Goal: Task Accomplishment & Management: Manage account settings

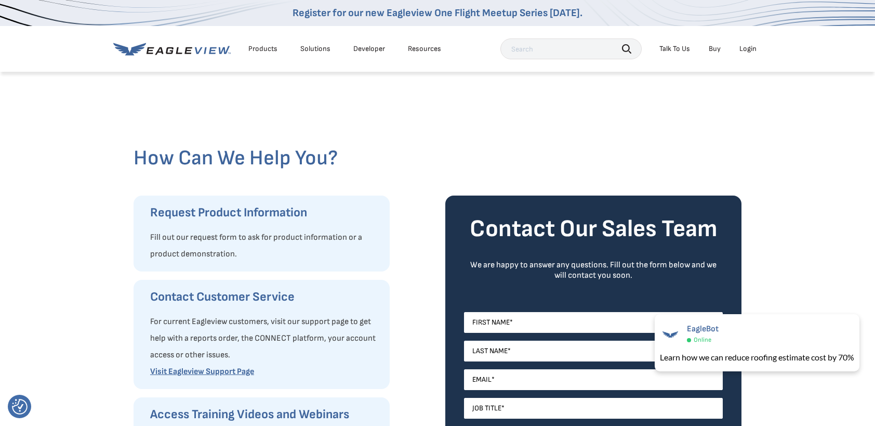
click at [683, 47] on div "Talk To Us" at bounding box center [675, 48] width 31 height 9
click at [726, 102] on link "Contact Us" at bounding box center [736, 103] width 51 height 12
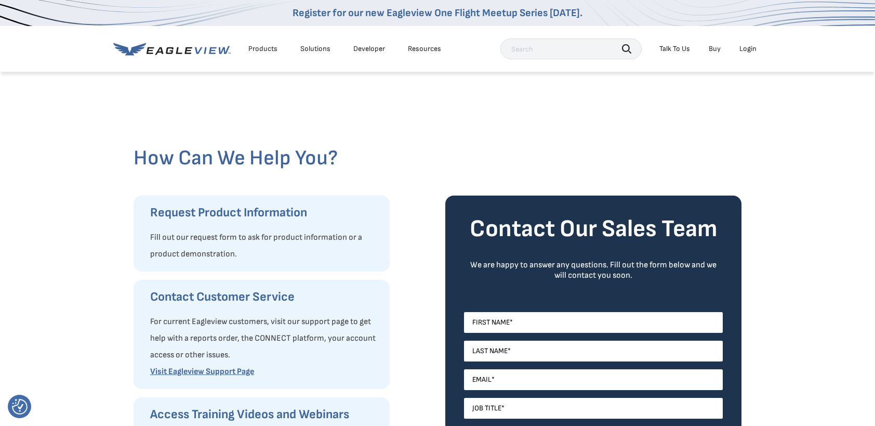
click at [688, 54] on li "Talk To Us" at bounding box center [674, 49] width 41 height 16
click at [685, 50] on div "Talk To Us" at bounding box center [675, 48] width 31 height 9
click at [677, 101] on span "Call Customer Service" at bounding box center [660, 102] width 68 height 9
click at [258, 117] on div at bounding box center [438, 108] width 608 height 75
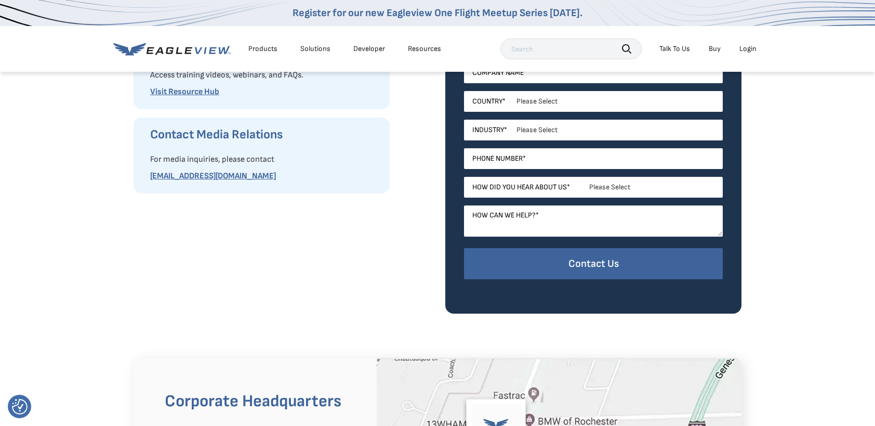
scroll to position [624, 0]
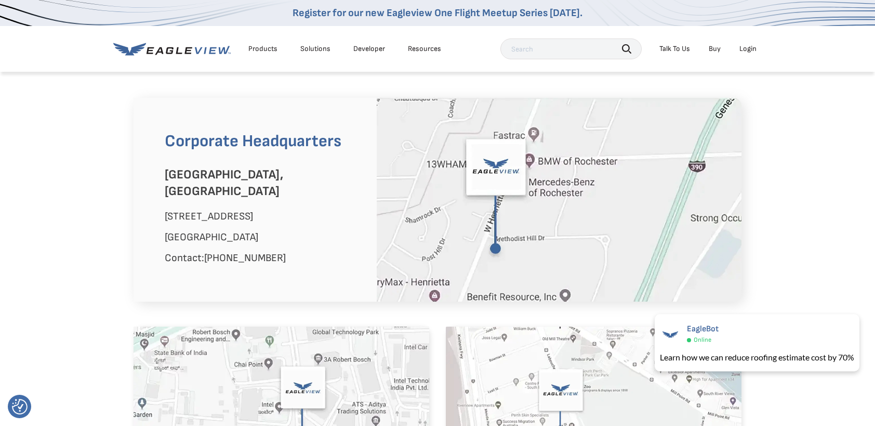
click at [709, 45] on link "Buy" at bounding box center [715, 48] width 12 height 9
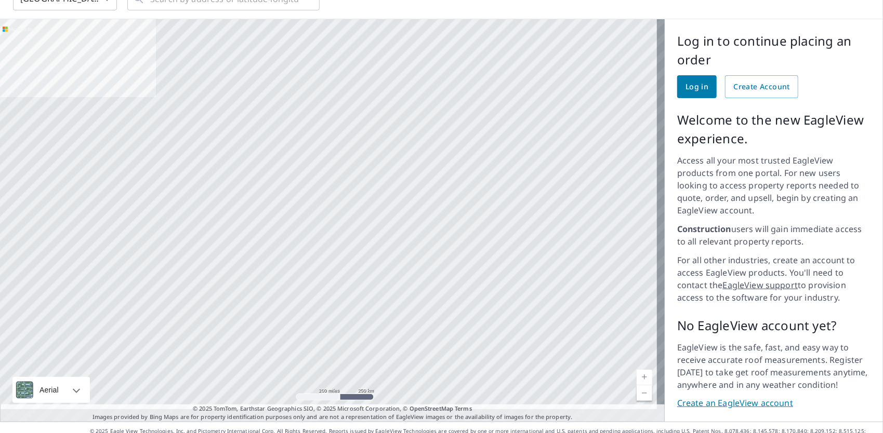
scroll to position [61, 0]
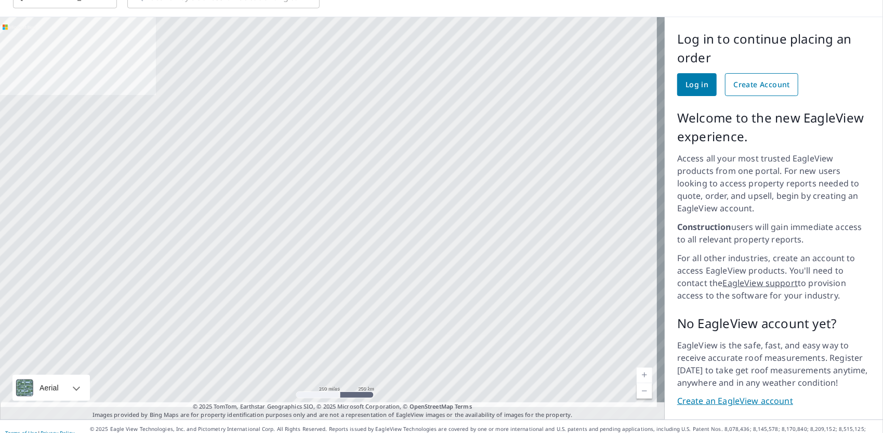
click at [759, 91] on link "Create Account" at bounding box center [761, 84] width 73 height 23
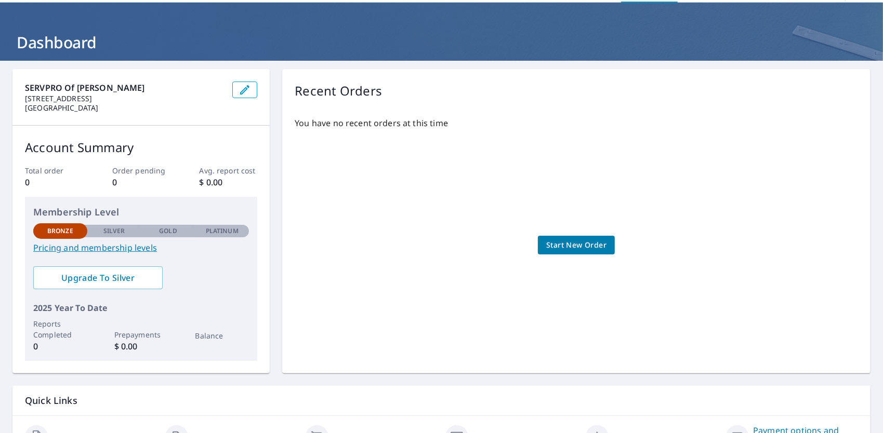
scroll to position [94, 0]
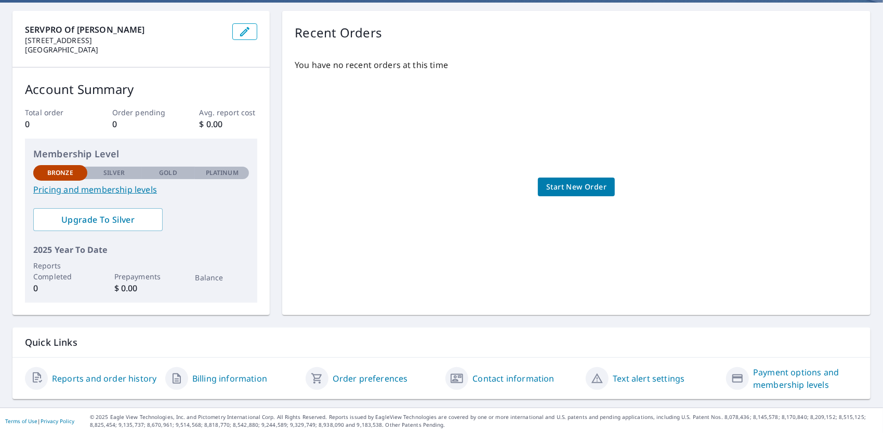
click at [116, 185] on link "Pricing and membership levels" at bounding box center [141, 189] width 216 height 12
click at [795, 379] on link "Payment options and membership levels" at bounding box center [805, 378] width 105 height 25
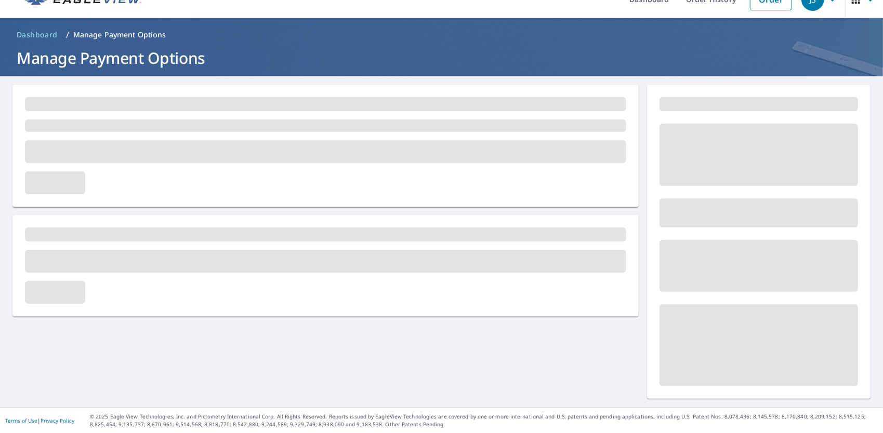
scroll to position [19, 0]
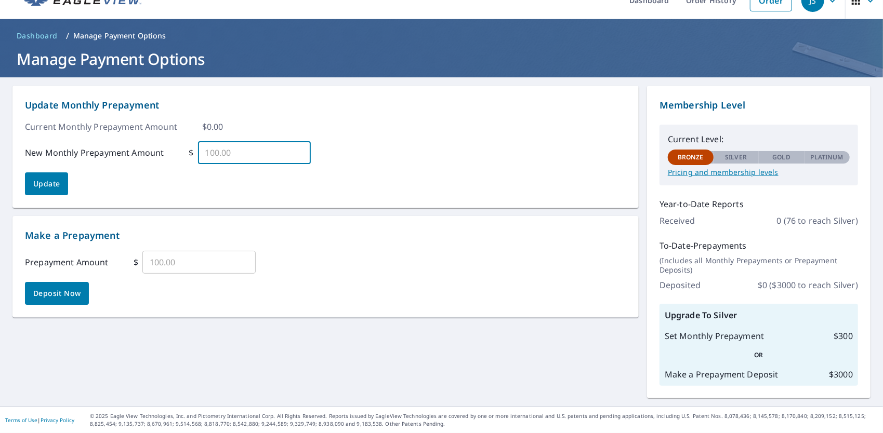
click at [280, 157] on input "text" at bounding box center [254, 152] width 113 height 29
drag, startPoint x: 711, startPoint y: 335, endPoint x: 787, endPoint y: 362, distance: 80.4
click at [787, 362] on div "Upgrade To Silver Set Monthly Prepayment $ 300 OR Make a Prepayment Deposit $ 3…" at bounding box center [759, 345] width 199 height 82
drag, startPoint x: 787, startPoint y: 362, endPoint x: 793, endPoint y: 370, distance: 10.4
click at [793, 370] on div "Make a Prepayment Deposit $ 3000" at bounding box center [759, 374] width 188 height 12
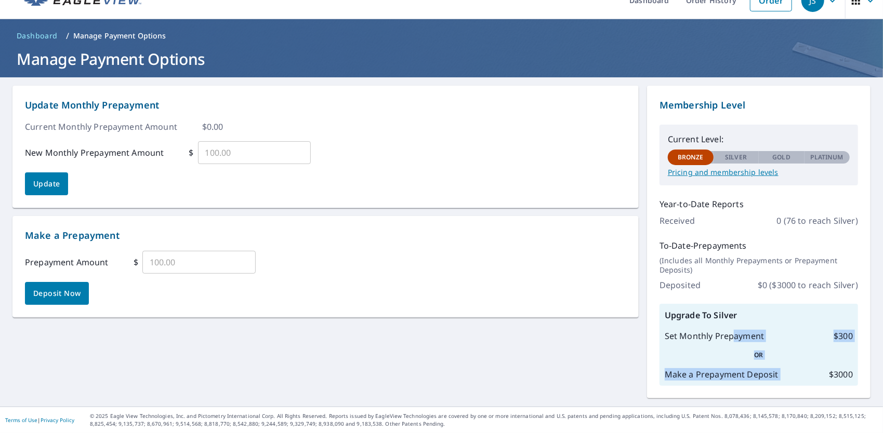
drag, startPoint x: 793, startPoint y: 370, endPoint x: 798, endPoint y: 365, distance: 7.0
click at [798, 365] on div "Upgrade To Silver Set Monthly Prepayment $ 300 OR Make a Prepayment Deposit $ 3…" at bounding box center [759, 345] width 199 height 82
drag, startPoint x: 798, startPoint y: 365, endPoint x: 714, endPoint y: 354, distance: 85.4
click at [714, 354] on p "OR" at bounding box center [759, 355] width 188 height 9
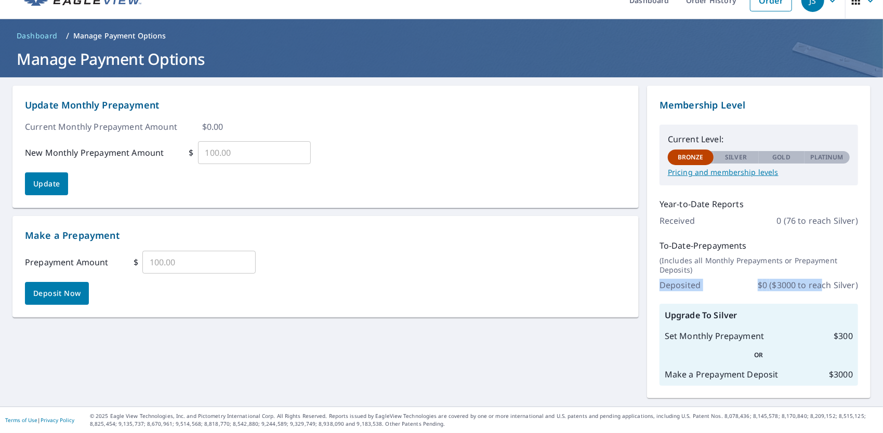
drag, startPoint x: 700, startPoint y: 268, endPoint x: 813, endPoint y: 287, distance: 115.4
click at [813, 287] on div "To-Date-Prepayments (Includes all Monthly Prepayments or Prepayment Deposits) D…" at bounding box center [759, 266] width 199 height 52
drag, startPoint x: 813, startPoint y: 287, endPoint x: 730, endPoint y: 255, distance: 89.0
click at [730, 255] on div "To-Date-Prepayments (Includes all Monthly Prepayments or Prepayment Deposits) D…" at bounding box center [759, 266] width 199 height 52
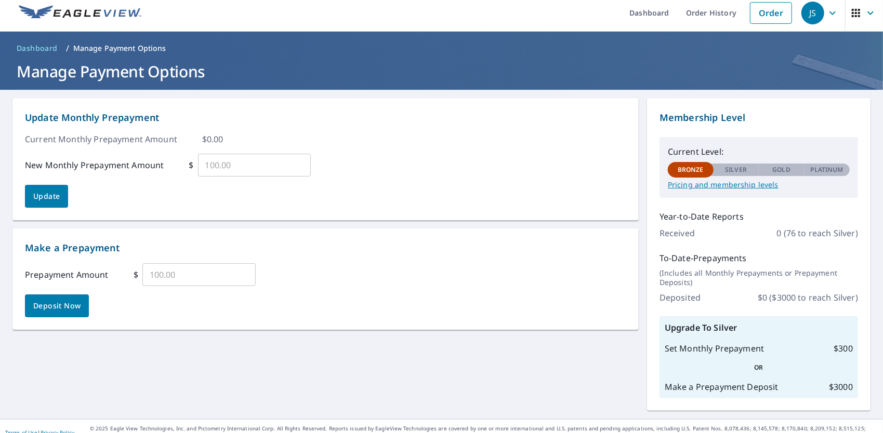
scroll to position [0, 0]
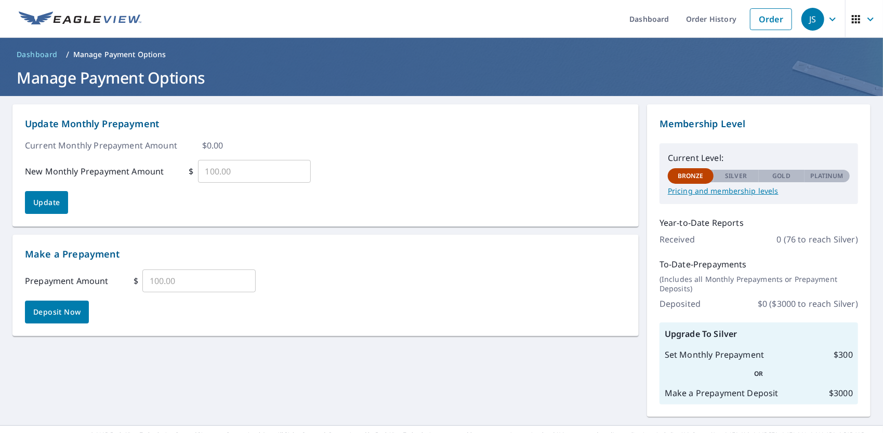
click at [864, 21] on icon "button" at bounding box center [870, 19] width 12 height 12
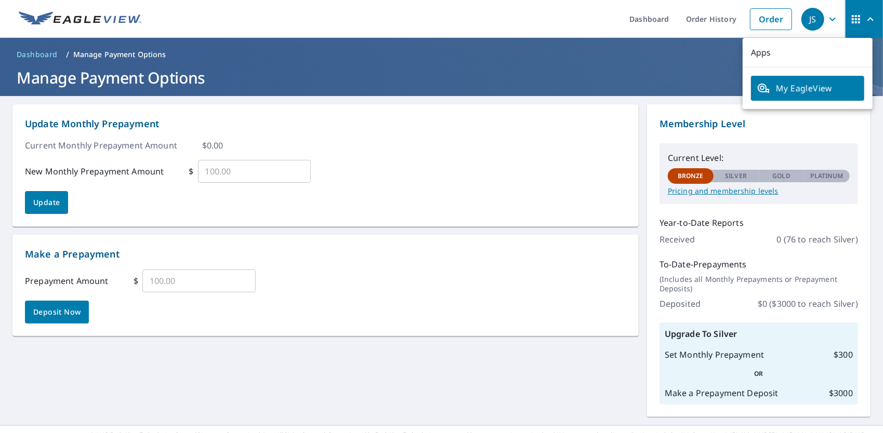
click at [801, 83] on span "My EagleView" at bounding box center [807, 88] width 101 height 12
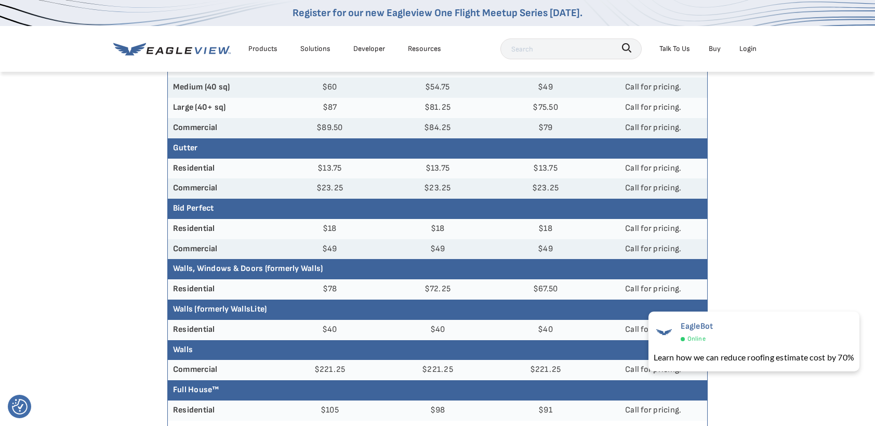
scroll to position [156, 0]
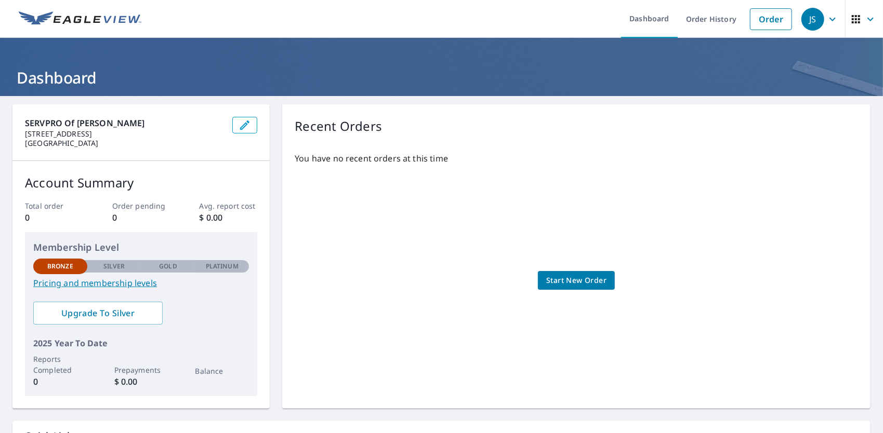
click at [555, 290] on link "Start New Order" at bounding box center [576, 280] width 77 height 19
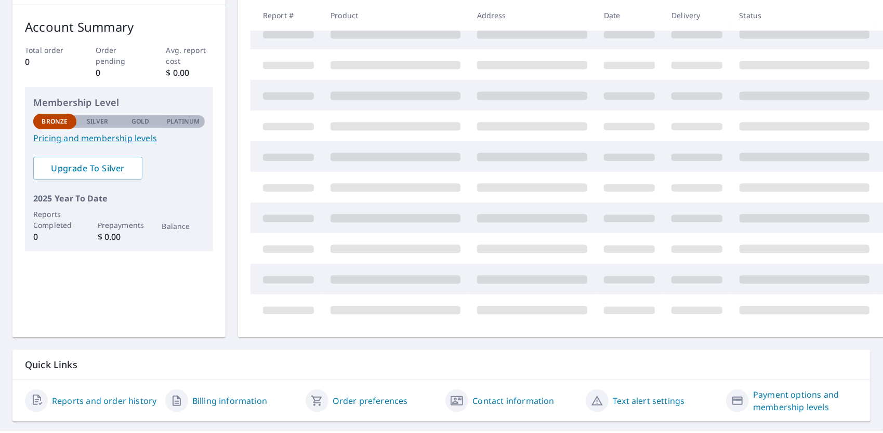
scroll to position [94, 0]
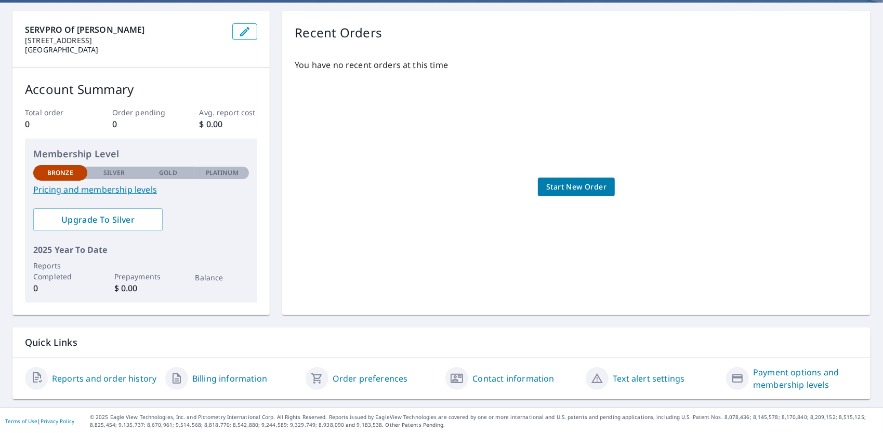
click at [226, 379] on link "Billing information" at bounding box center [229, 379] width 75 height 12
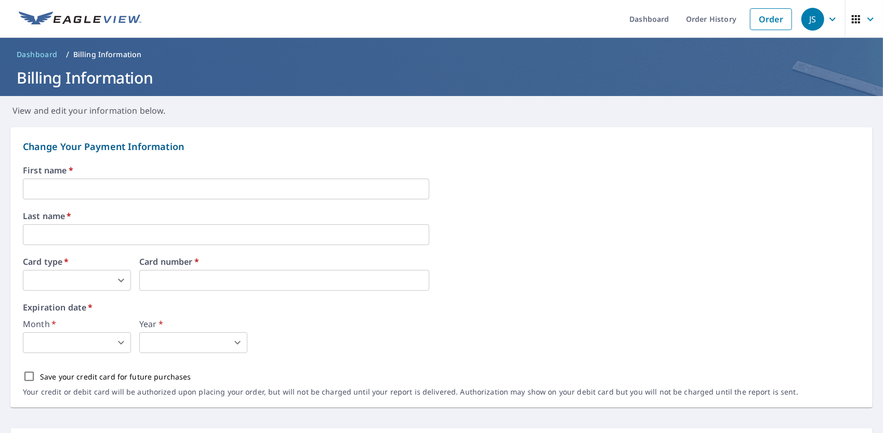
click at [115, 191] on input "text" at bounding box center [226, 189] width 406 height 21
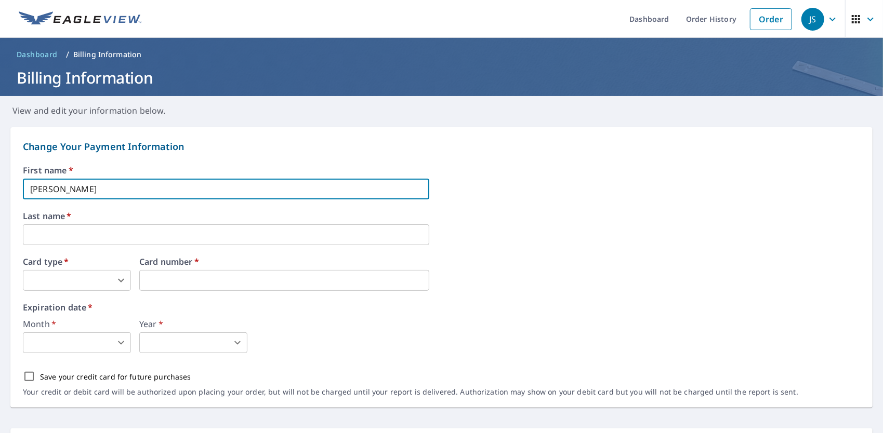
type input "Joshua"
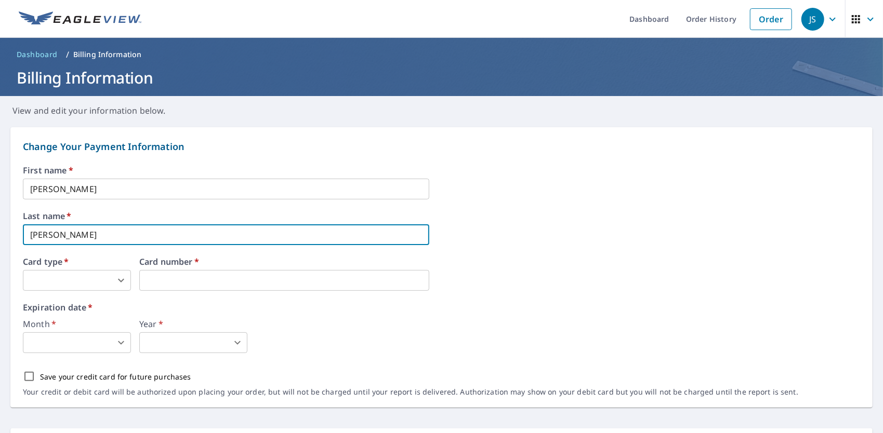
type input "Sobelman"
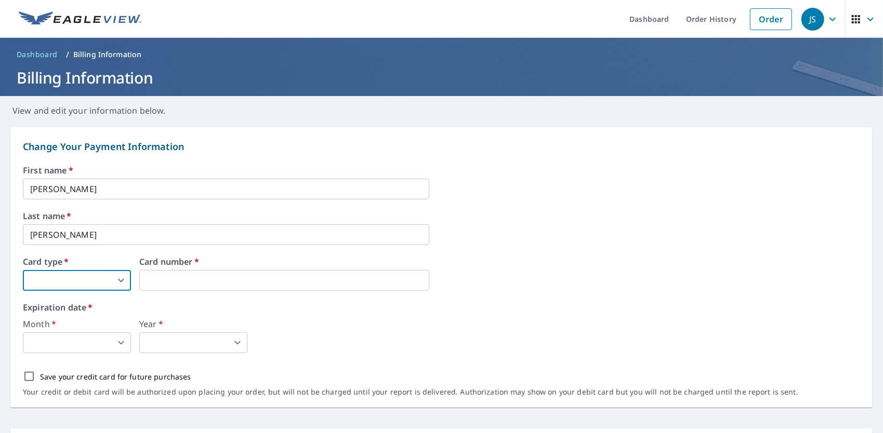
click at [110, 281] on body "JS JS Dashboard Order History Order JS Dashboard / Billing Information Billing …" at bounding box center [441, 216] width 883 height 433
click at [91, 328] on li "Visa" at bounding box center [77, 323] width 108 height 19
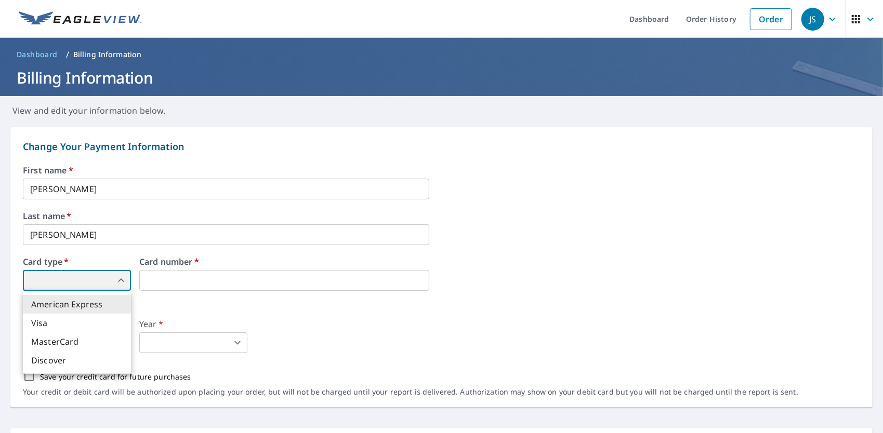
type input "2"
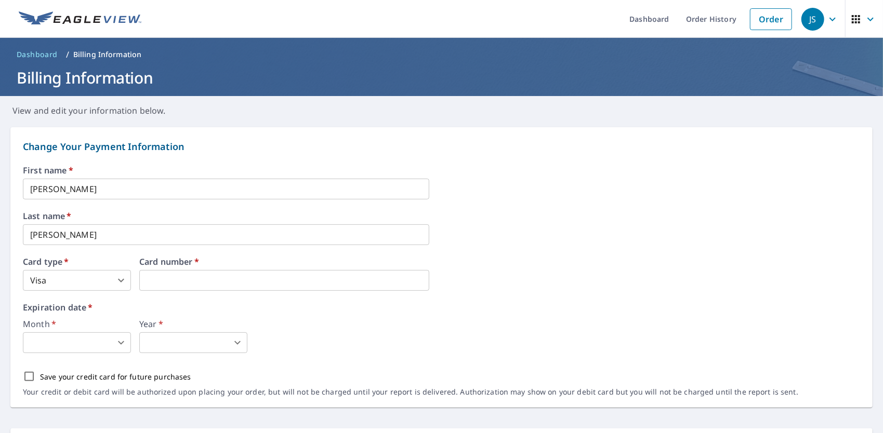
click at [51, 337] on body "JS JS Dashboard Order History Order JS Dashboard / Billing Information Billing …" at bounding box center [441, 216] width 883 height 433
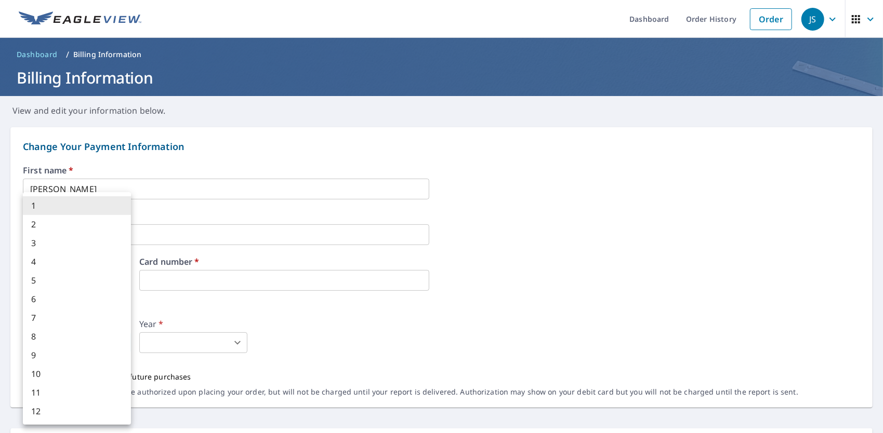
click at [54, 257] on li "4" at bounding box center [77, 262] width 108 height 19
type input "4"
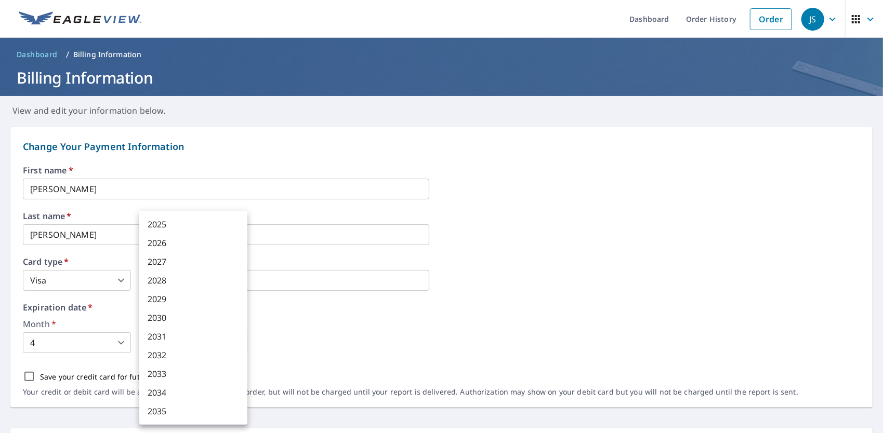
click at [172, 335] on body "JS JS Dashboard Order History Order JS Dashboard / Billing Information Billing …" at bounding box center [441, 216] width 883 height 433
click at [175, 304] on li "2029" at bounding box center [193, 299] width 108 height 19
type input "2029"
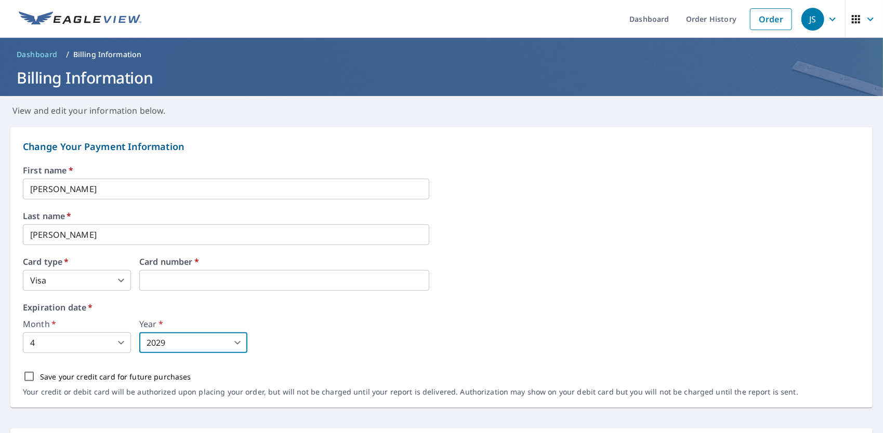
click at [33, 376] on input "Save your credit card for future purchases" at bounding box center [29, 377] width 22 height 22
checkbox input "true"
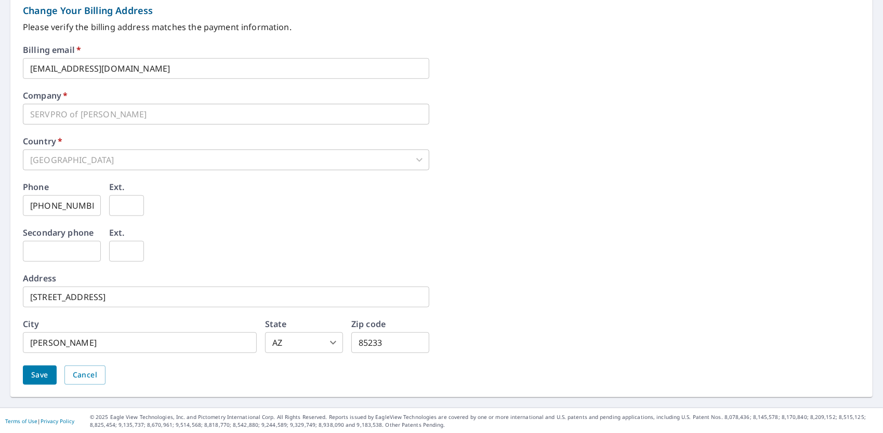
scroll to position [438, 0]
click at [43, 379] on span "Save" at bounding box center [39, 374] width 17 height 13
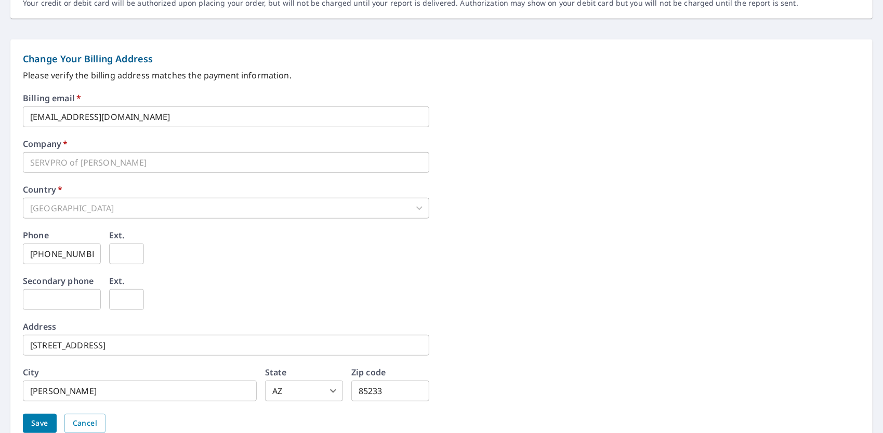
scroll to position [465, 0]
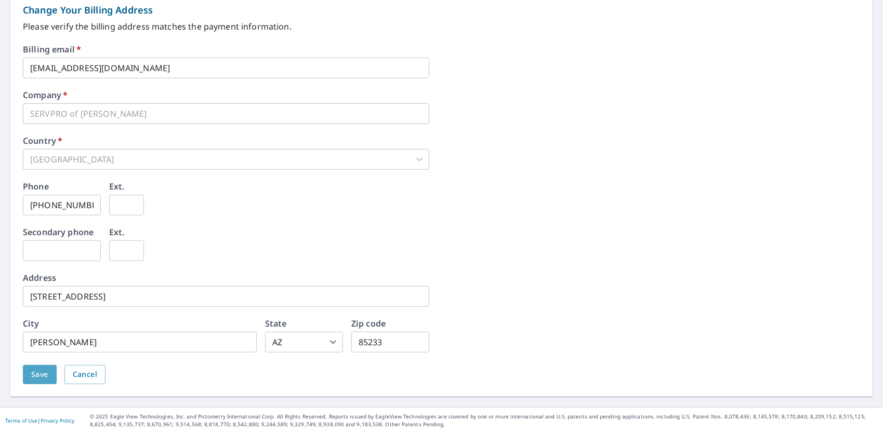
click at [38, 376] on span "Save" at bounding box center [39, 374] width 17 height 13
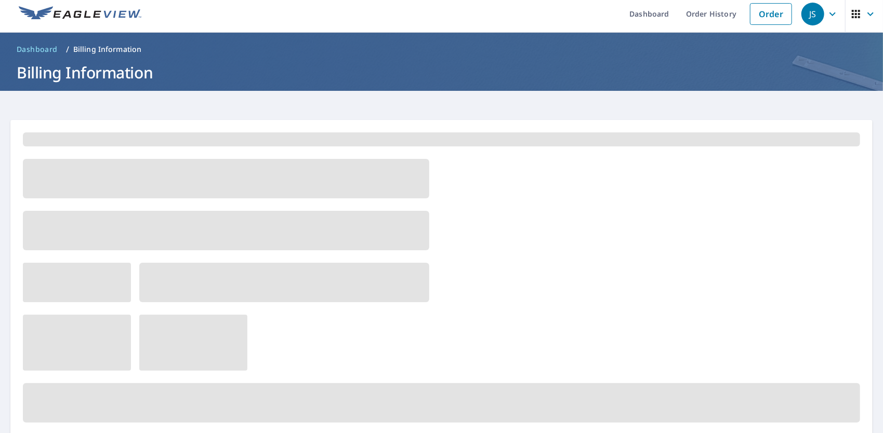
scroll to position [0, 0]
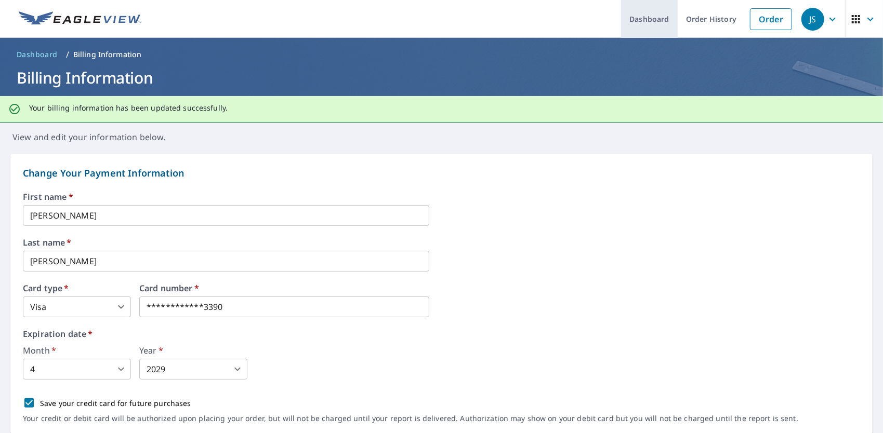
click at [645, 21] on link "Dashboard" at bounding box center [649, 19] width 57 height 38
